Goal: Task Accomplishment & Management: Complete application form

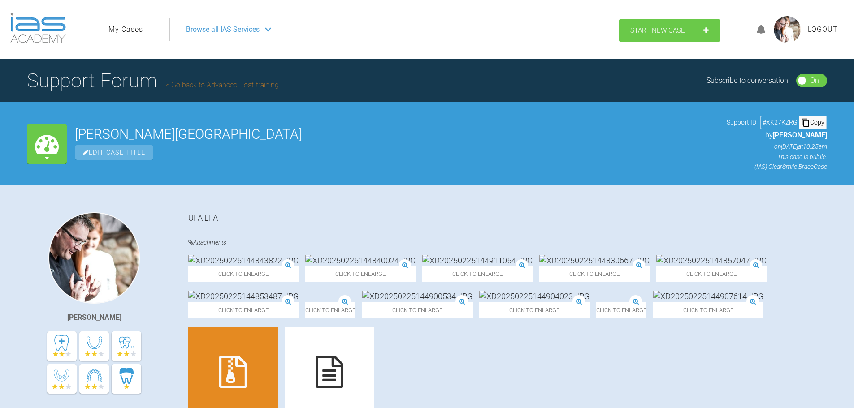
click at [663, 29] on span "Start New Case" at bounding box center [657, 30] width 55 height 8
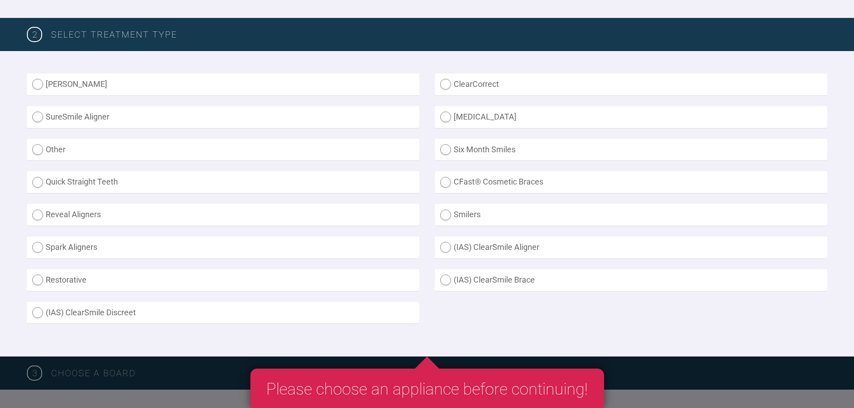
scroll to position [224, 0]
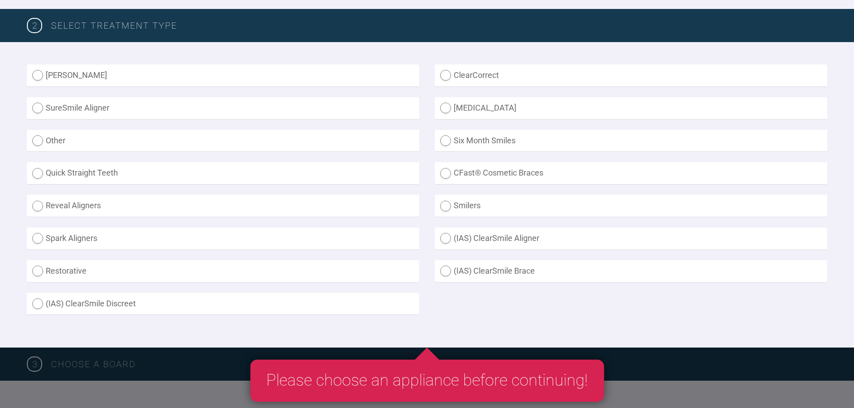
click at [449, 109] on label "[MEDICAL_DATA]" at bounding box center [631, 108] width 392 height 22
radio input "true"
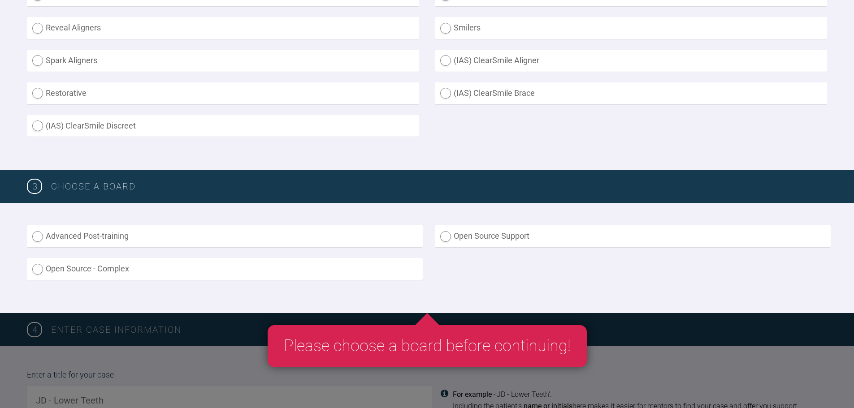
scroll to position [448, 0]
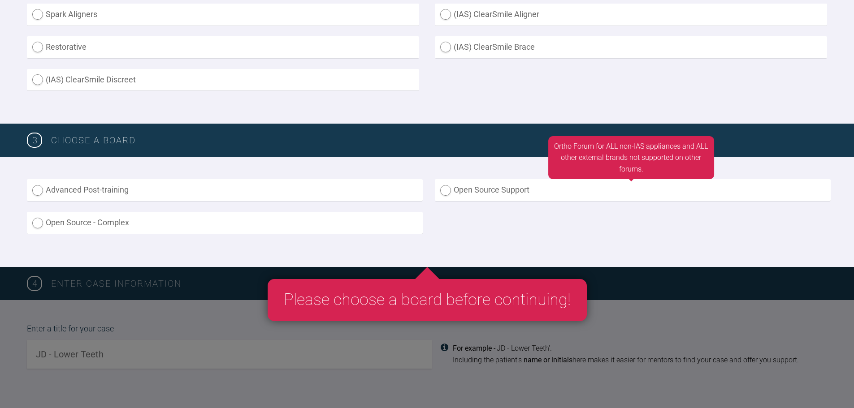
click at [444, 189] on label "Open Source Support" at bounding box center [633, 190] width 396 height 22
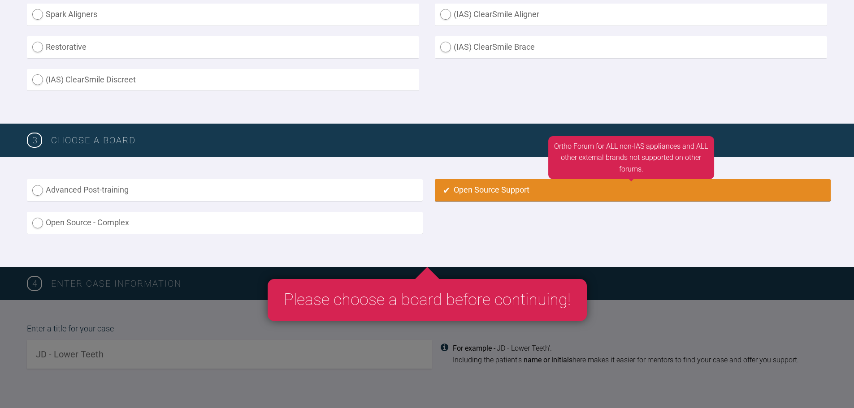
radio input "true"
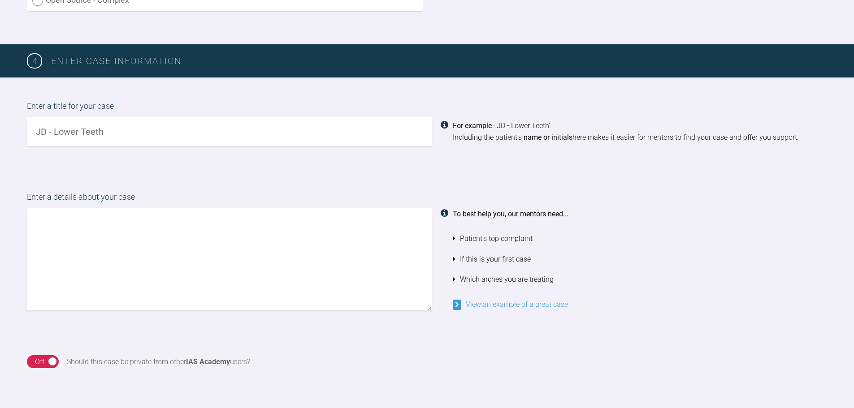
scroll to position [629, 0]
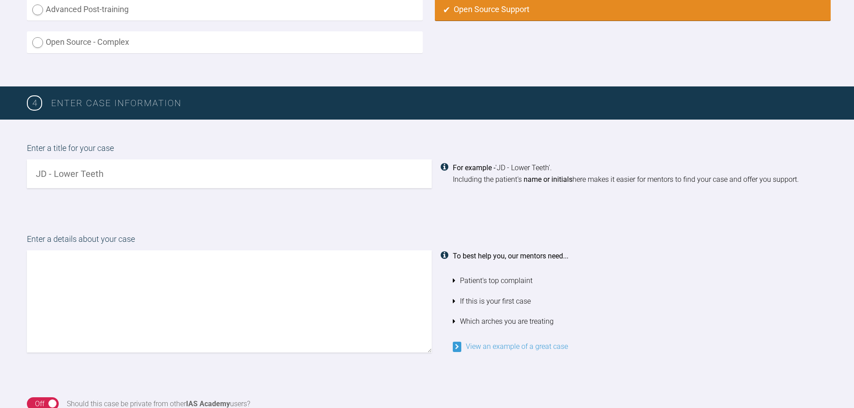
drag, startPoint x: 120, startPoint y: 176, endPoint x: 23, endPoint y: 171, distance: 97.5
click at [23, 171] on div "Enter a title for your case For example - 'JD - Lower Teeth'. Including the pat…" at bounding box center [427, 165] width 854 height 91
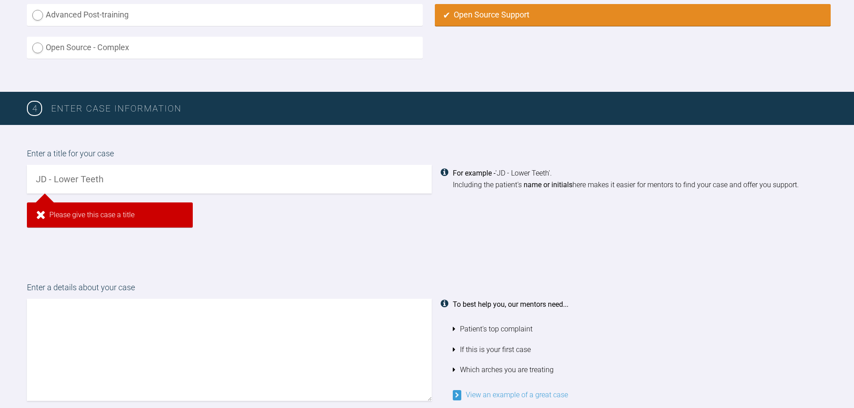
scroll to position [602, 0]
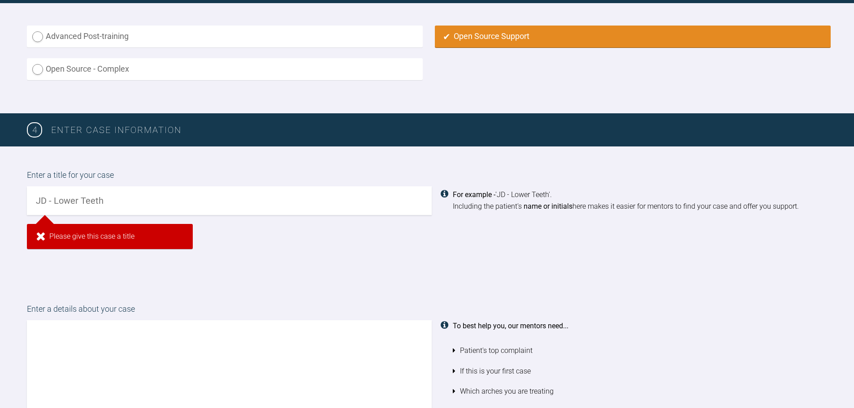
paste input "[PERSON_NAME]"
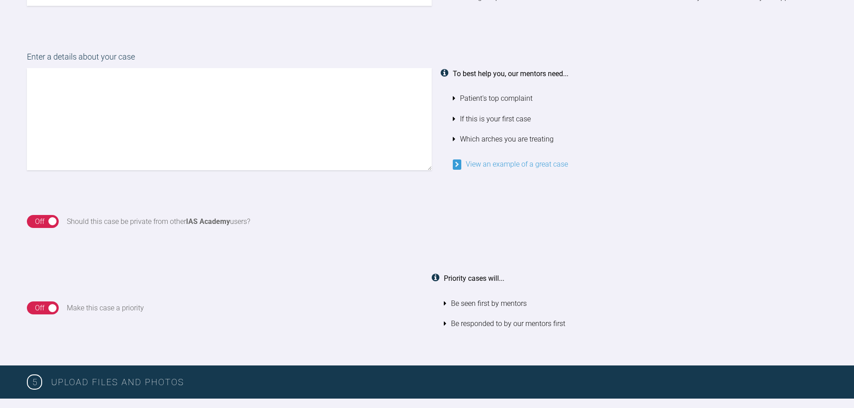
scroll to position [826, 0]
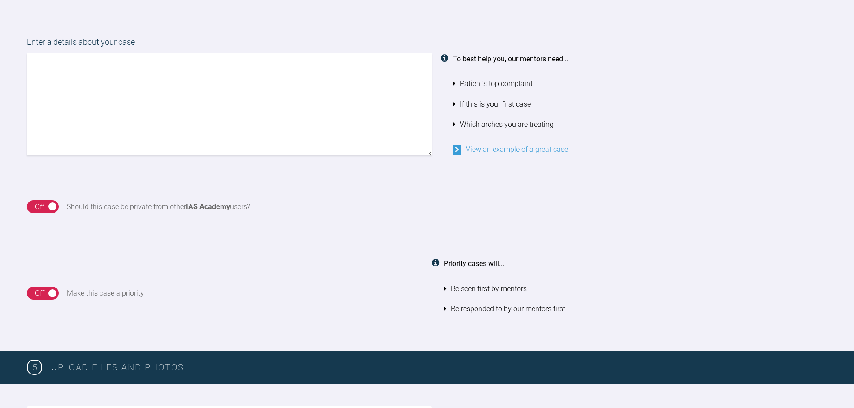
type input "[PERSON_NAME]"
click at [104, 71] on textarea at bounding box center [229, 104] width 405 height 102
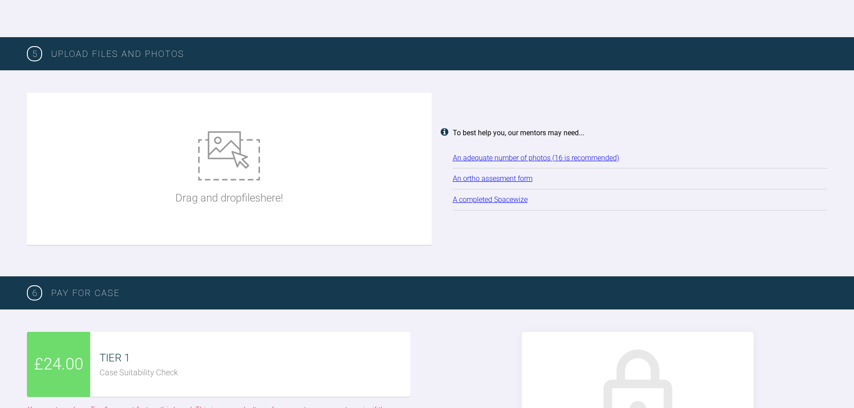
scroll to position [1185, 0]
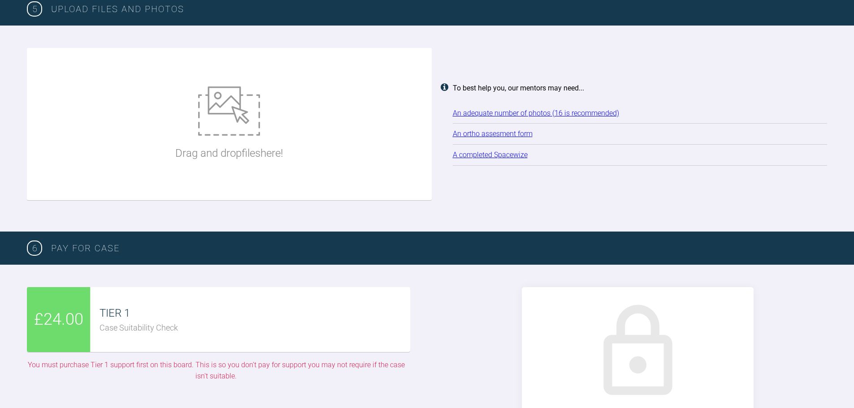
type textarea "Patient a therapist and wants lower teeth brought back Was in a more CL I [MEDI…"
click at [231, 132] on img at bounding box center [229, 111] width 62 height 49
type input "C:\fakepath\[PERSON_NAME] (1).JPG"
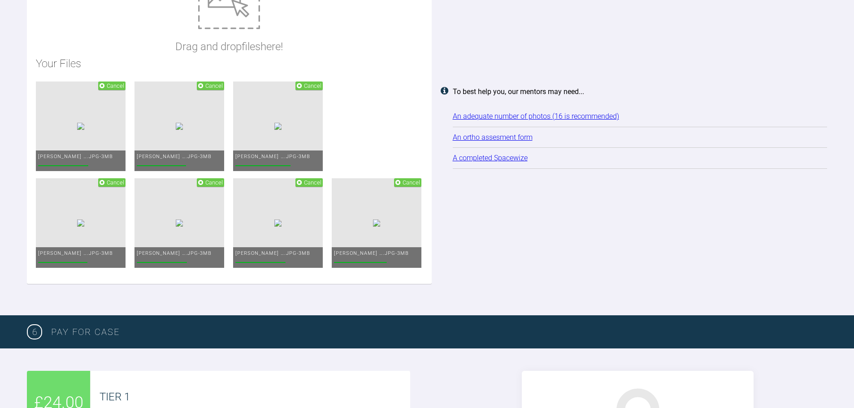
scroll to position [1230, 0]
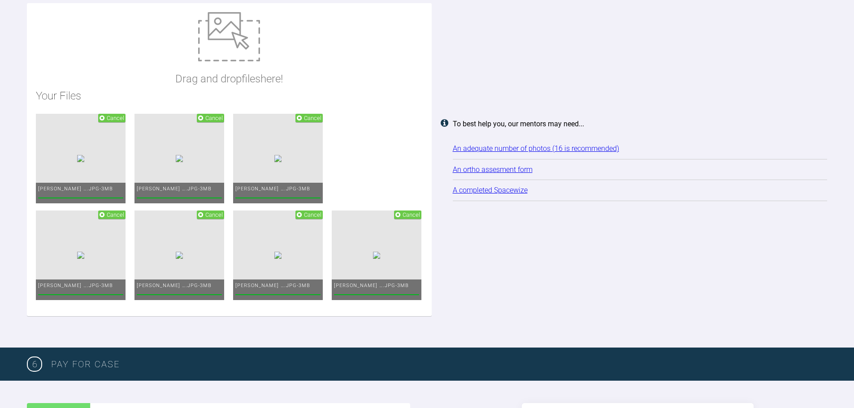
click at [212, 46] on img at bounding box center [229, 36] width 62 height 49
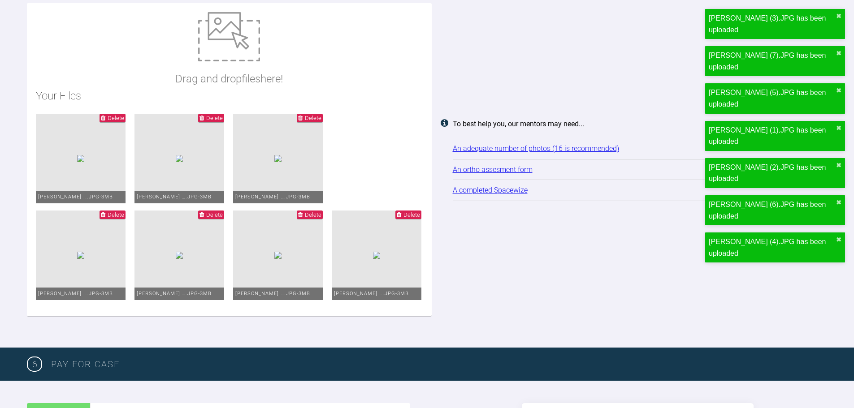
type input "C:\fakepath\[PERSON_NAME] (8).JPG"
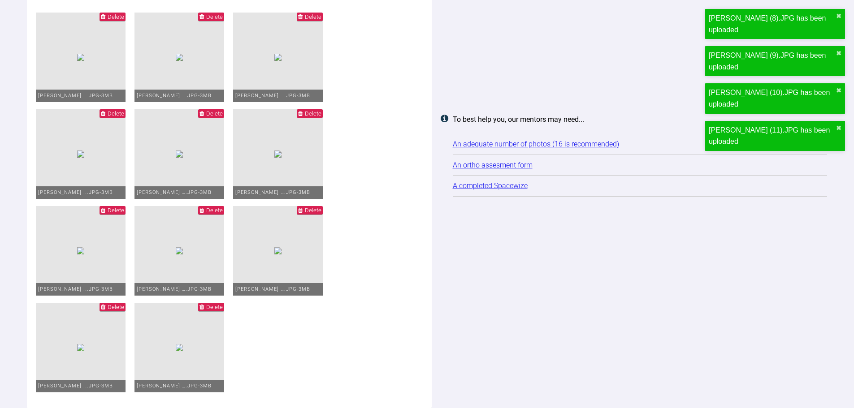
scroll to position [1275, 0]
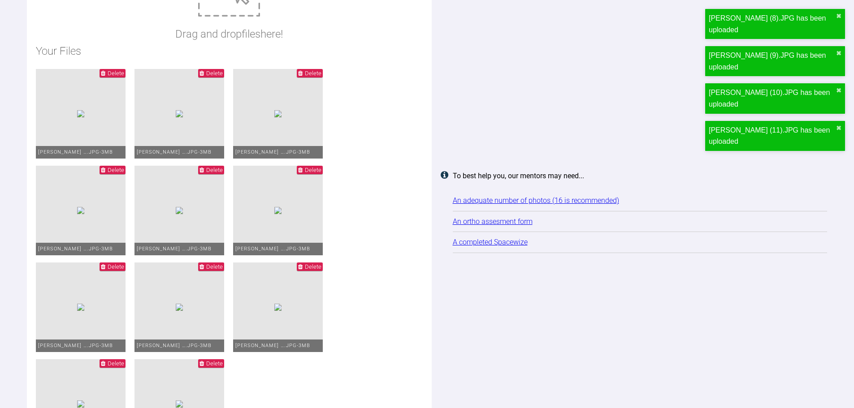
type input "C:\fakepath\Mr_James_Buckler_(BUCKLE_J3)_20250916_112307.jpg"
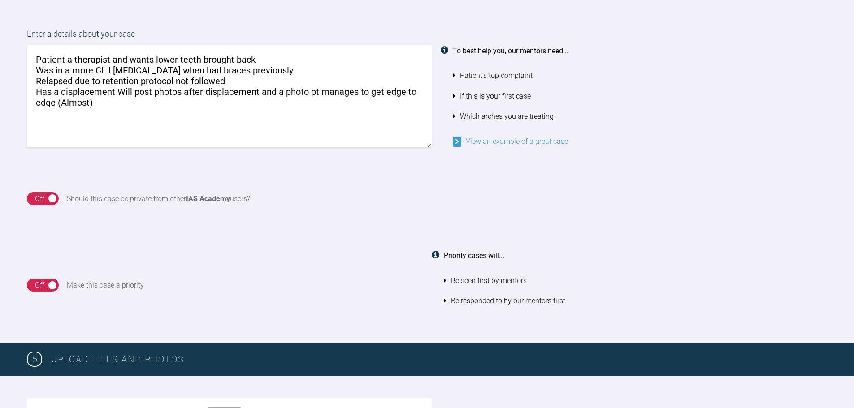
scroll to position [986, 0]
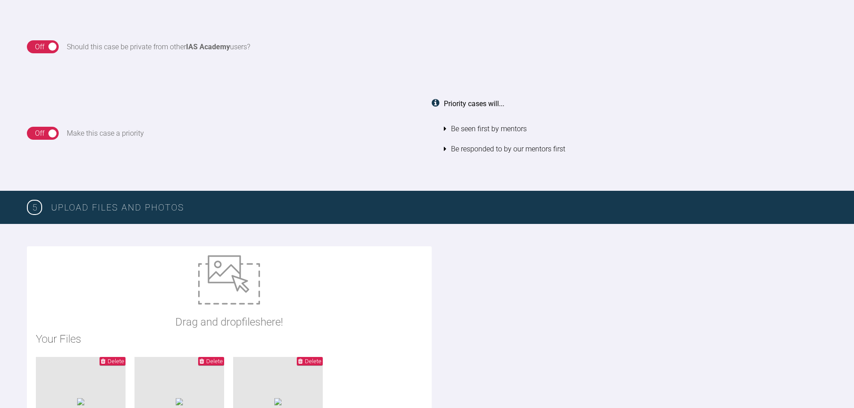
click at [222, 281] on img at bounding box center [229, 280] width 62 height 49
type input "C:\fakepath\Advanced ortho D.doc"
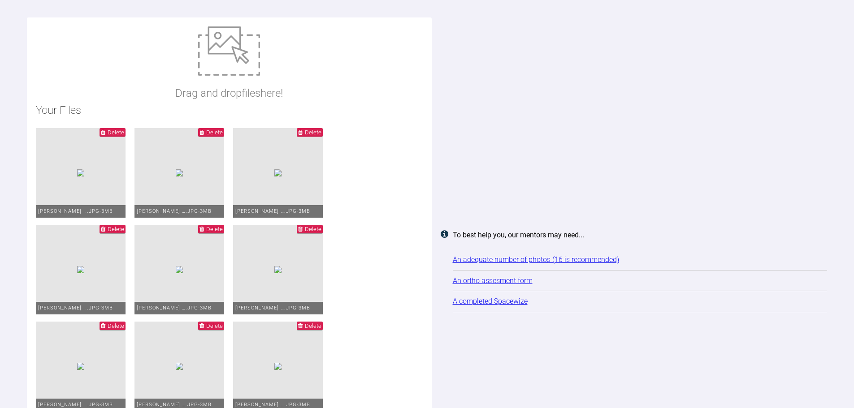
scroll to position [1211, 0]
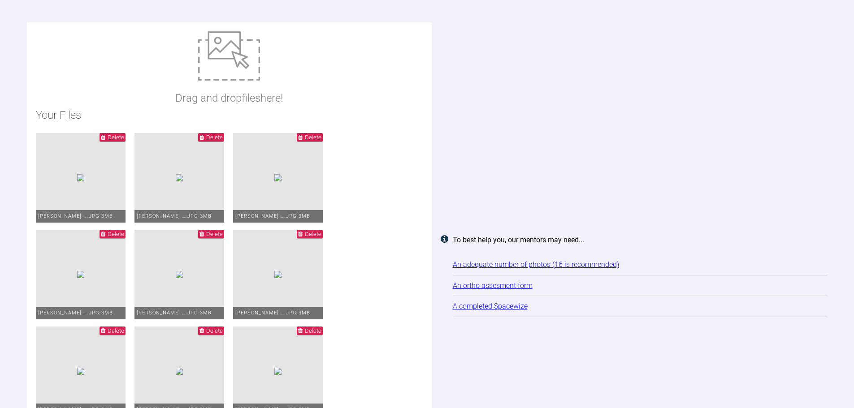
click at [237, 52] on img at bounding box center [229, 55] width 62 height 49
type input "C:\fakepath\unnamed.jpg"
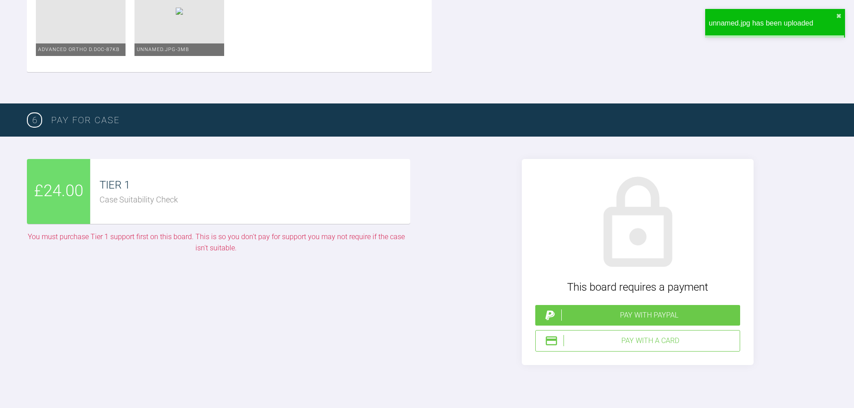
scroll to position [1794, 0]
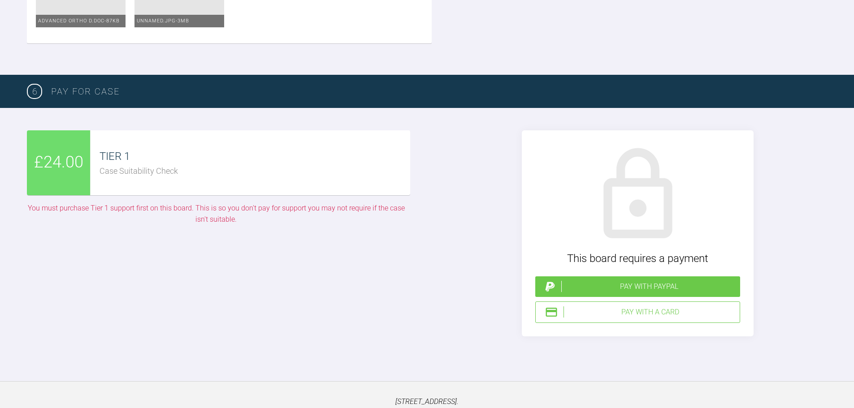
click at [149, 164] on div "TIER 1" at bounding box center [255, 156] width 310 height 17
click at [645, 290] on div "Pay with PayPal" at bounding box center [648, 287] width 175 height 12
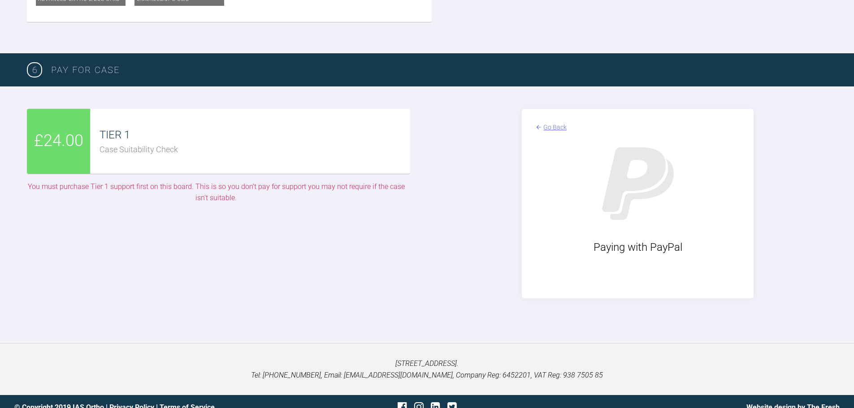
scroll to position [1827, 0]
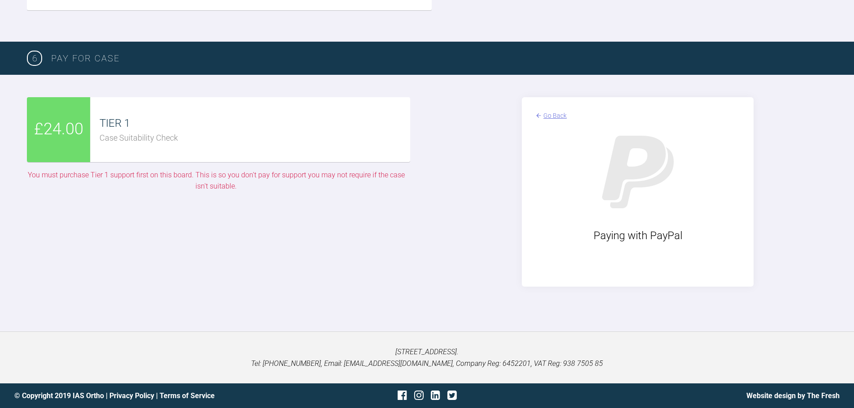
click at [550, 113] on div "Go Back" at bounding box center [554, 116] width 23 height 10
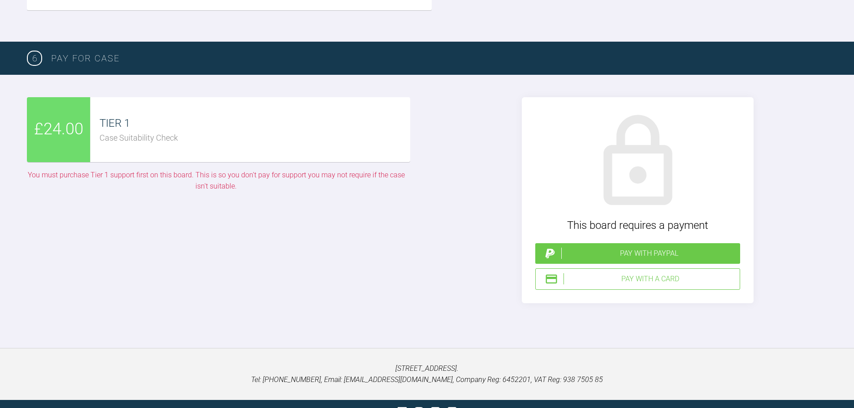
click at [643, 276] on div "Pay with a Card" at bounding box center [650, 280] width 173 height 12
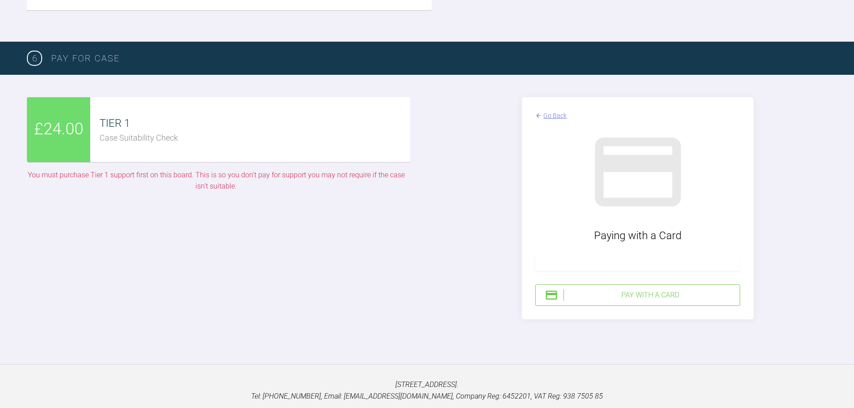
click at [589, 254] on div at bounding box center [637, 262] width 205 height 18
click at [605, 293] on div "Pay with a Card" at bounding box center [650, 296] width 173 height 12
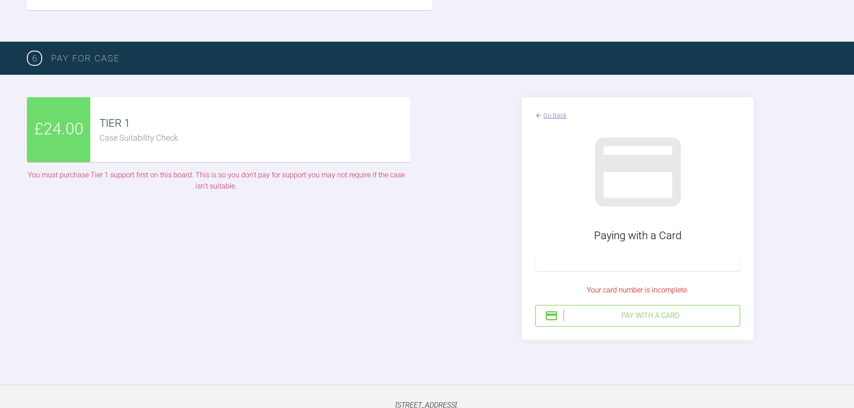
click at [610, 375] on div at bounding box center [427, 374] width 854 height 22
click at [624, 287] on div "Your card number is incomplete." at bounding box center [637, 291] width 205 height 12
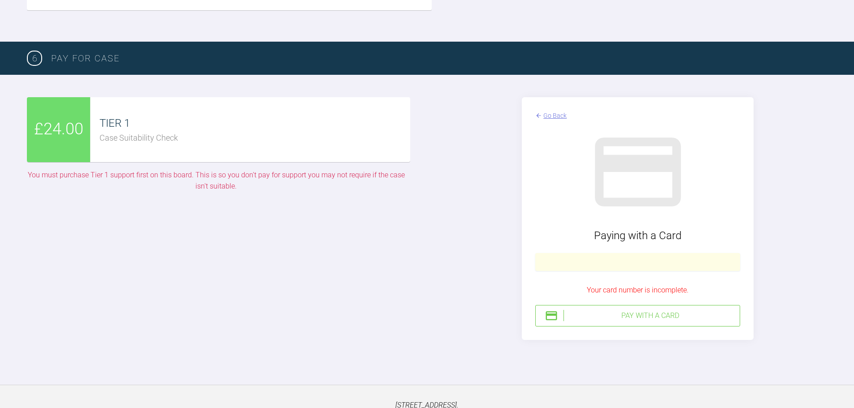
click at [644, 318] on div "Pay with a Card" at bounding box center [650, 316] width 173 height 12
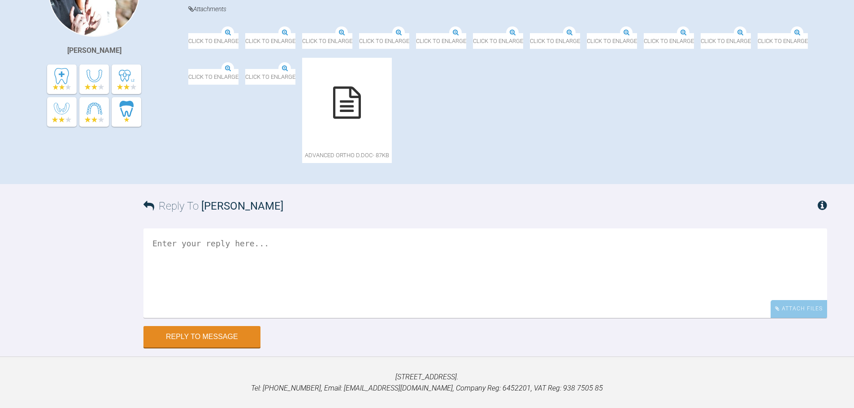
scroll to position [291, 0]
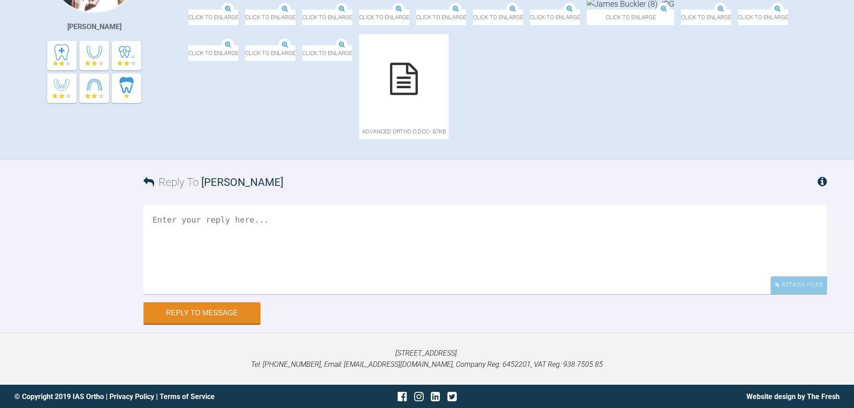
click at [390, 95] on icon at bounding box center [404, 79] width 28 height 32
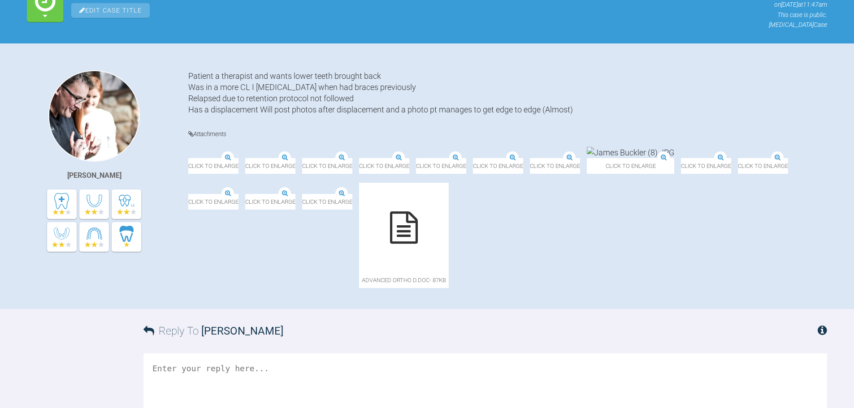
scroll to position [156, 0]
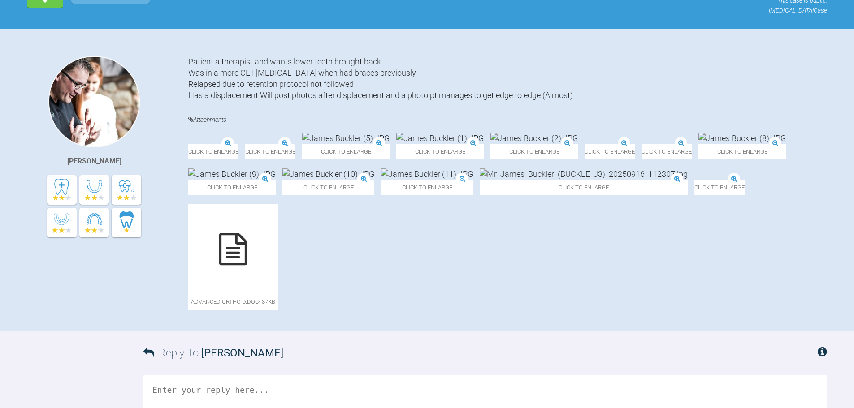
click at [650, 78] on div "Patient a therapist and wants lower teeth brought back Was in a more CL I [MEDI…" at bounding box center [507, 78] width 639 height 45
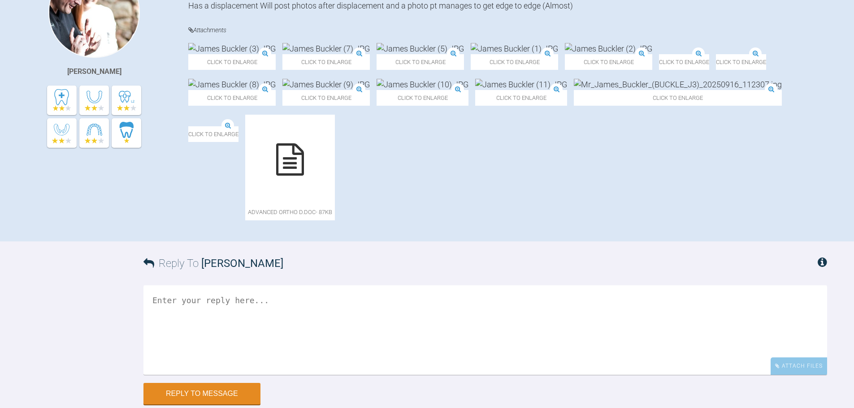
scroll to position [470, 0]
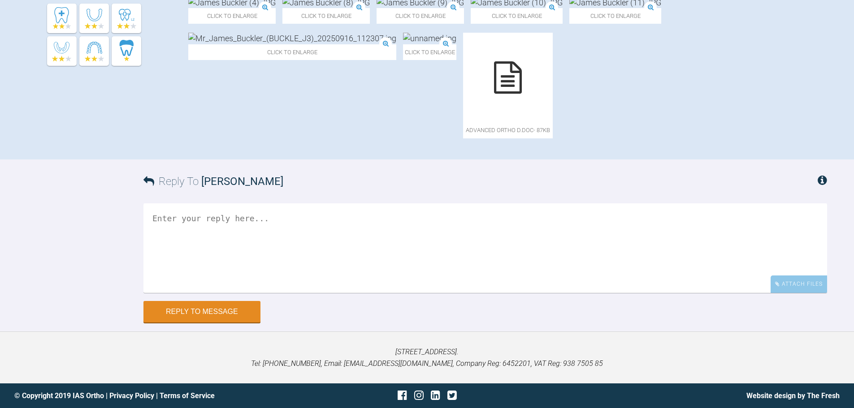
click at [604, 100] on div "Click to enlarge Click to enlarge Click to enlarge Click to enlarge Click to en…" at bounding box center [507, 54] width 639 height 187
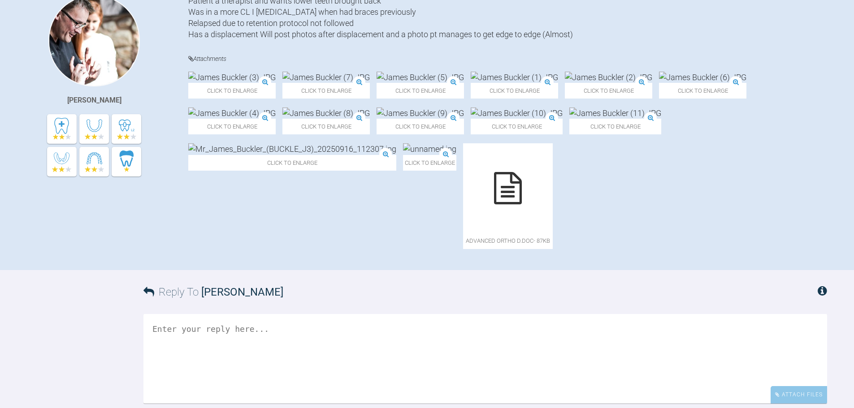
scroll to position [201, 0]
